Goal: Transaction & Acquisition: Purchase product/service

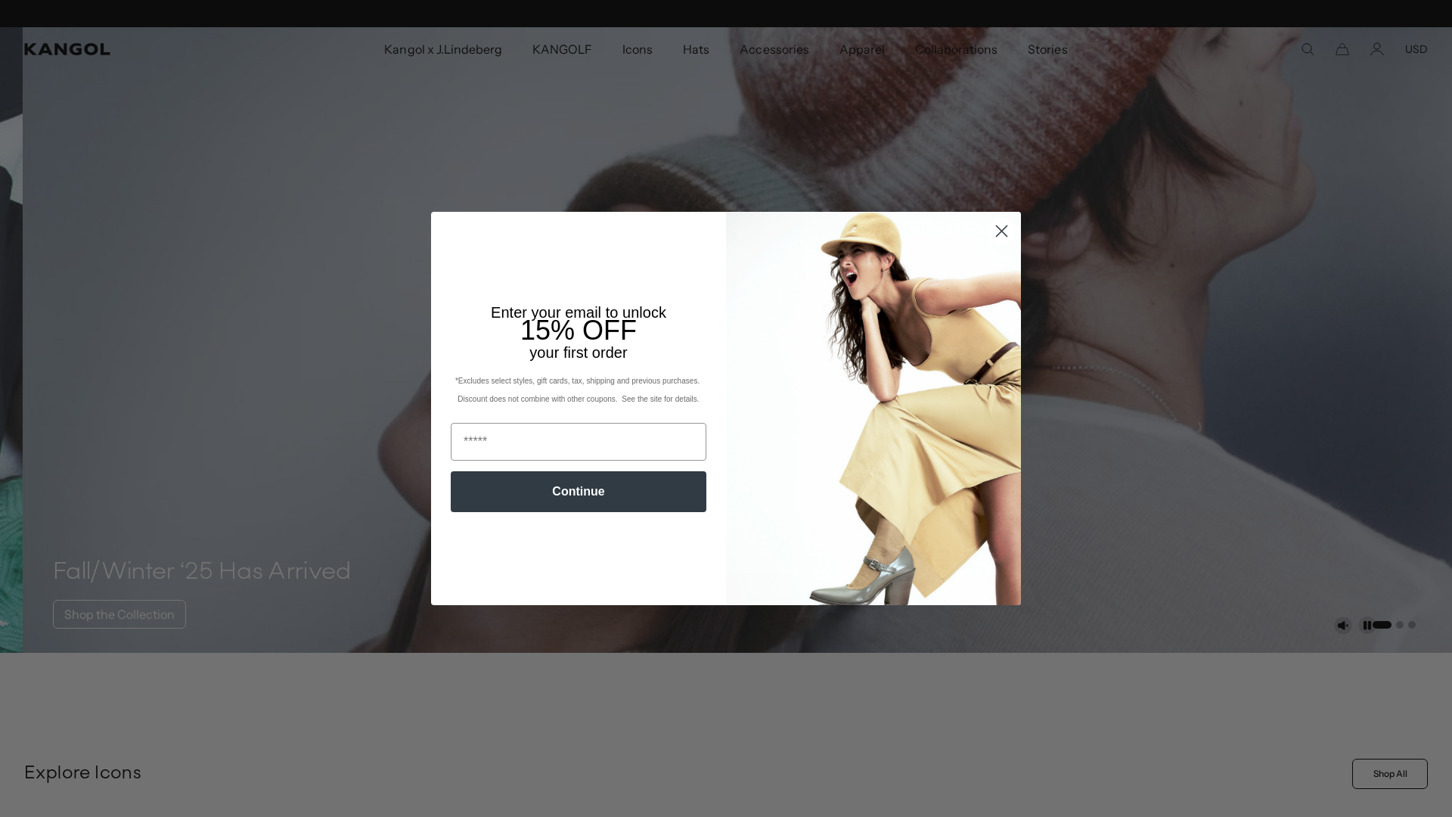
scroll to position [0, 312]
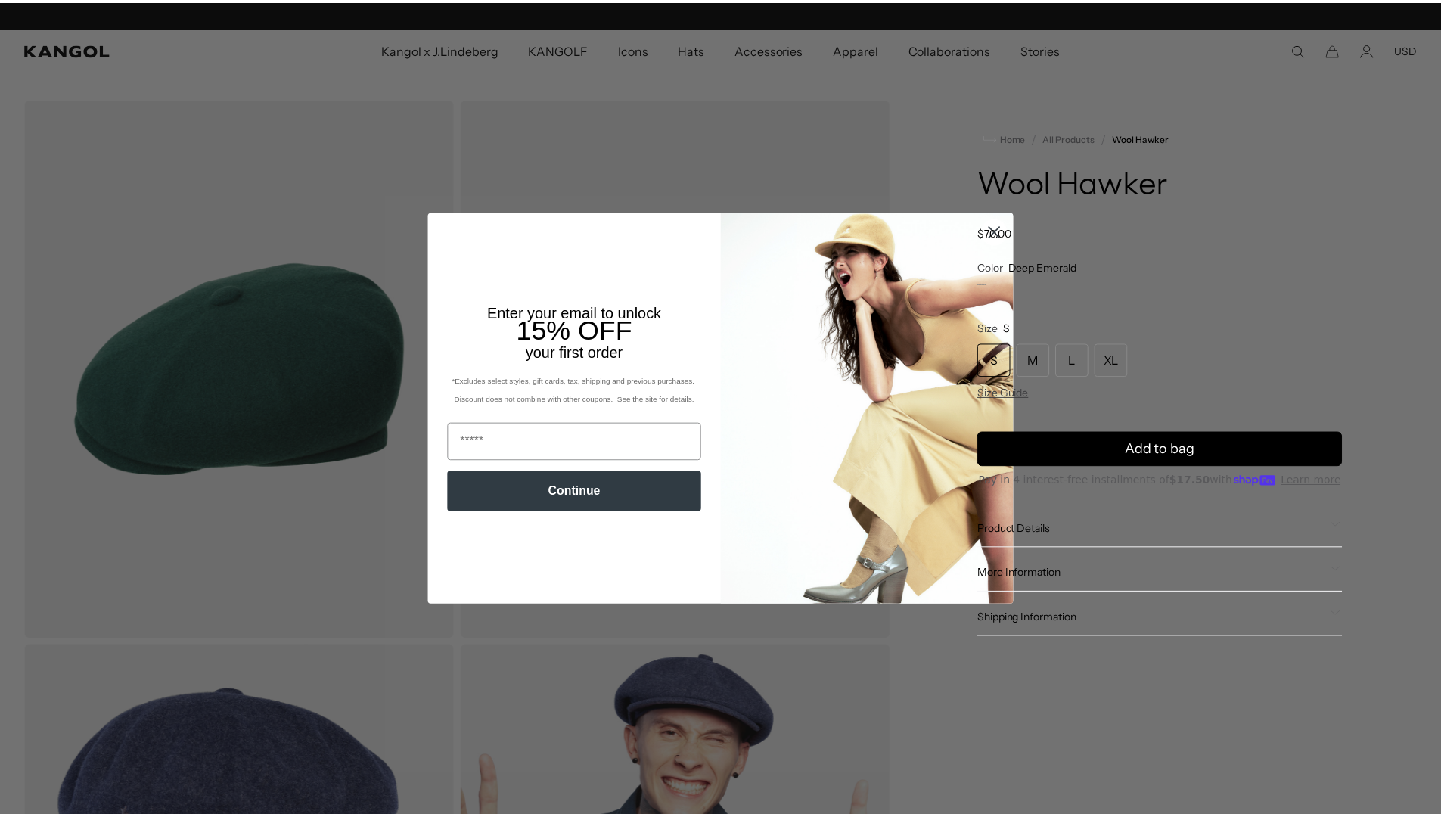
scroll to position [0, 312]
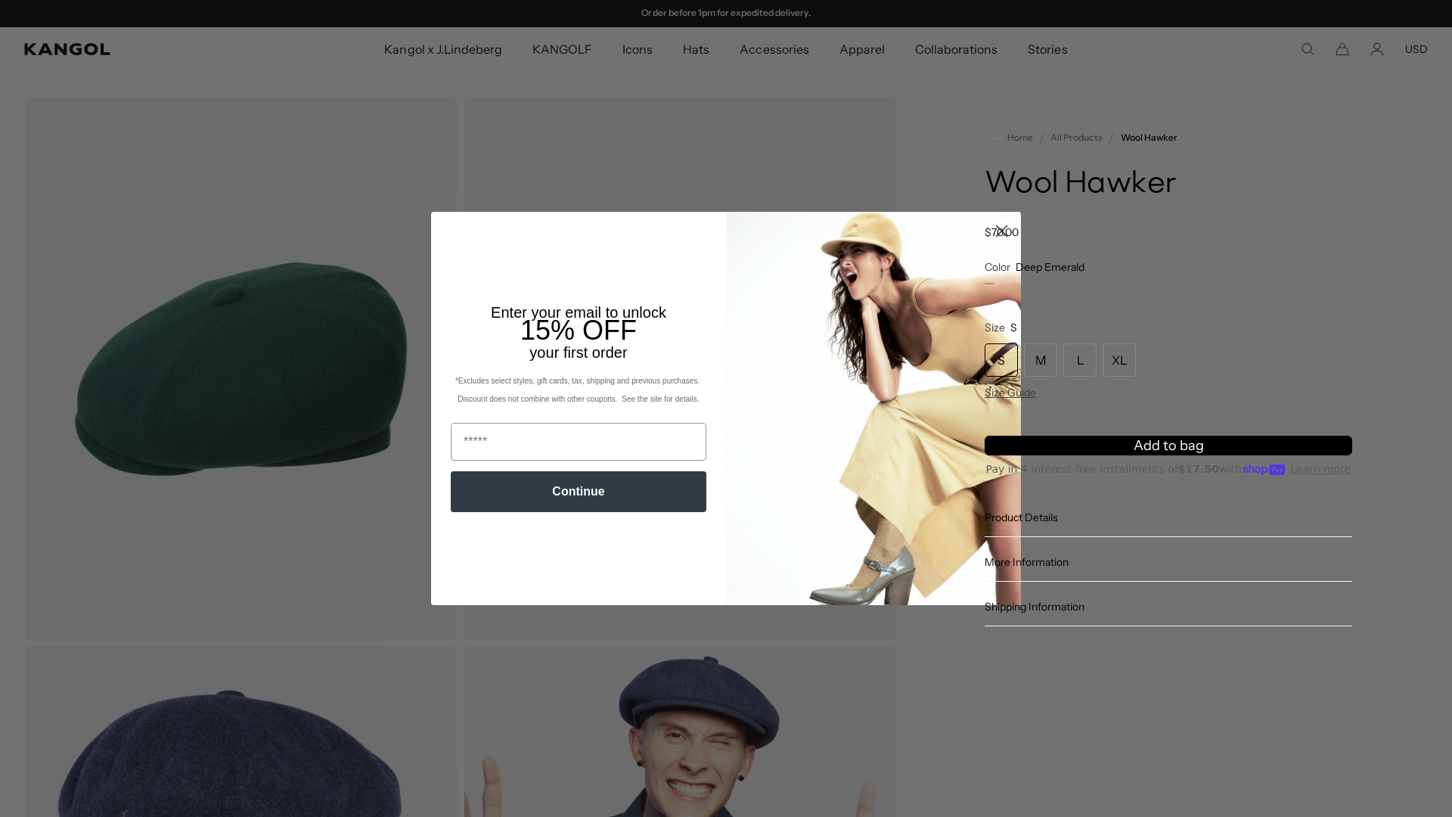
click at [1159, 442] on span "Add to bag" at bounding box center [1169, 446] width 70 height 20
